Goal: Task Accomplishment & Management: Use online tool/utility

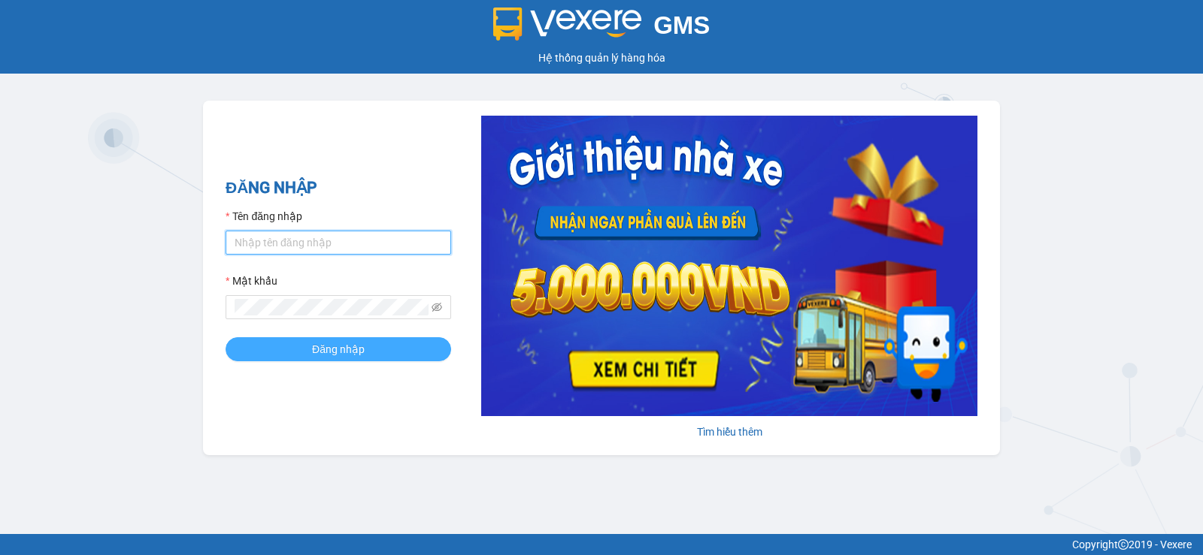
type input "pvgodau.dongphuoc"
click at [399, 343] on button "Đăng nhập" at bounding box center [337, 349] width 225 height 24
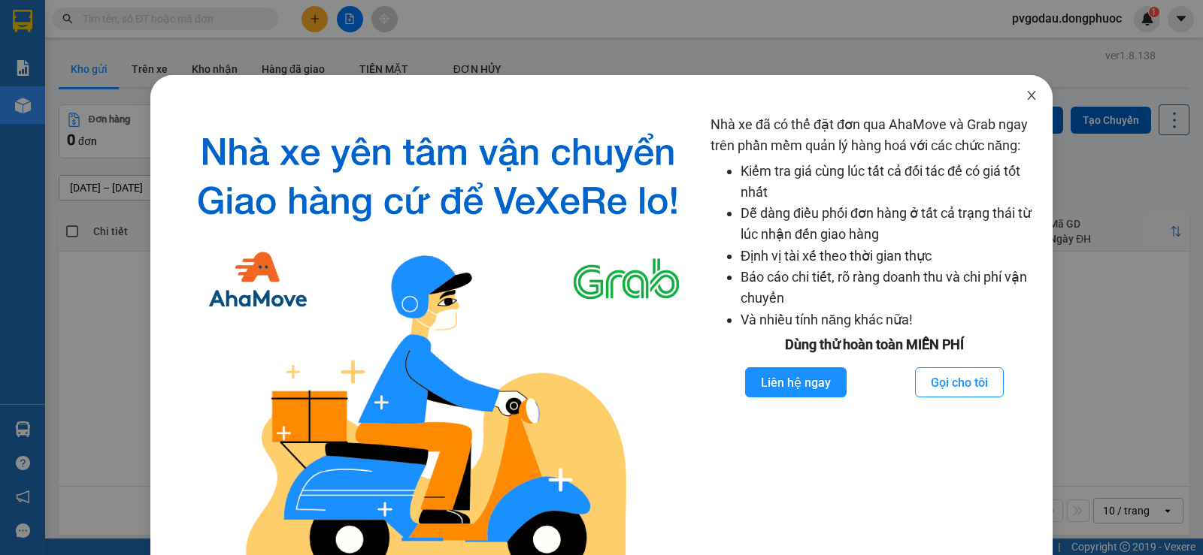
click at [1026, 90] on icon "close" at bounding box center [1031, 95] width 12 height 12
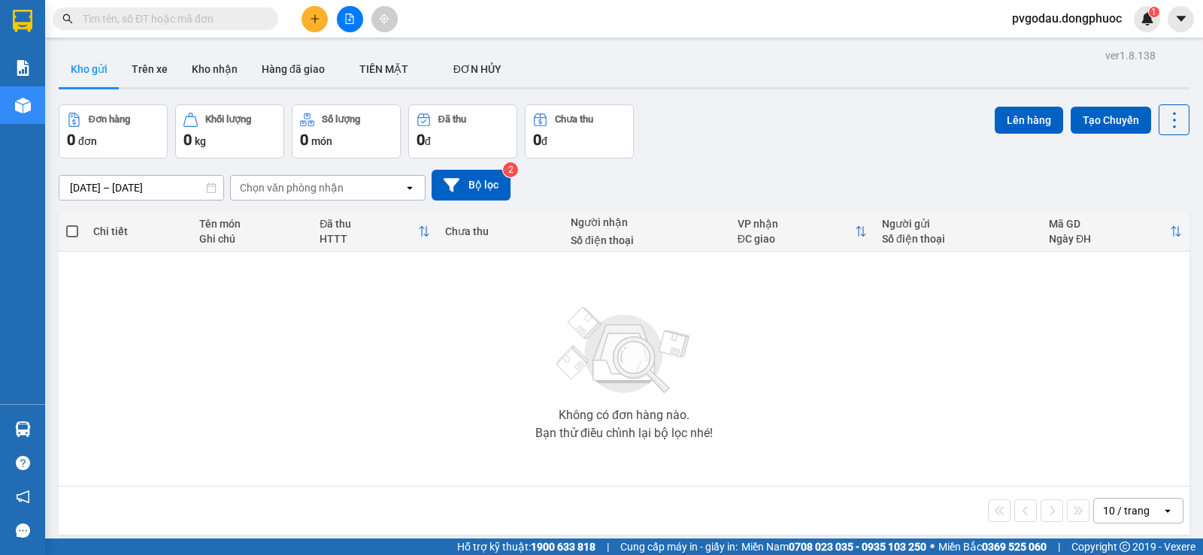
click at [692, 310] on span "Close" at bounding box center [687, 314] width 8 height 8
